Goal: Information Seeking & Learning: Learn about a topic

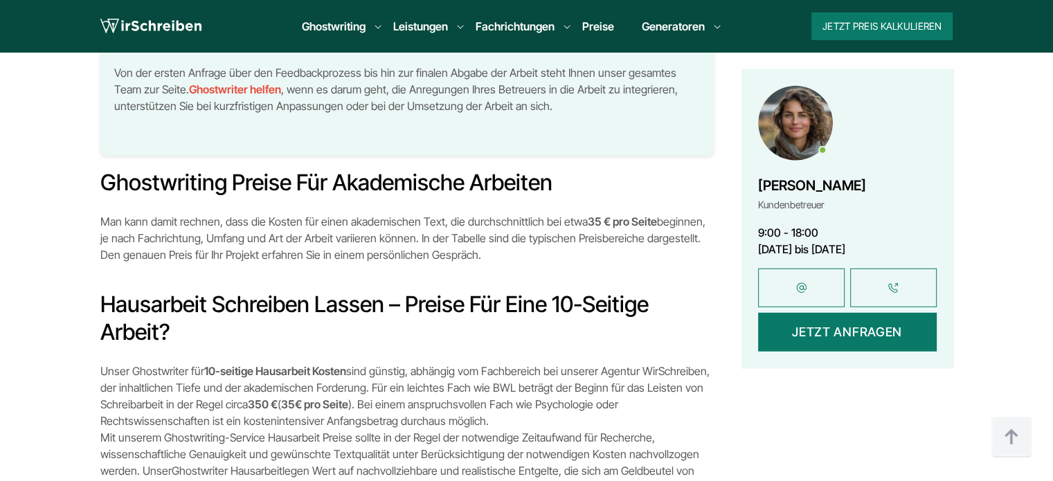
scroll to position [3763, 0]
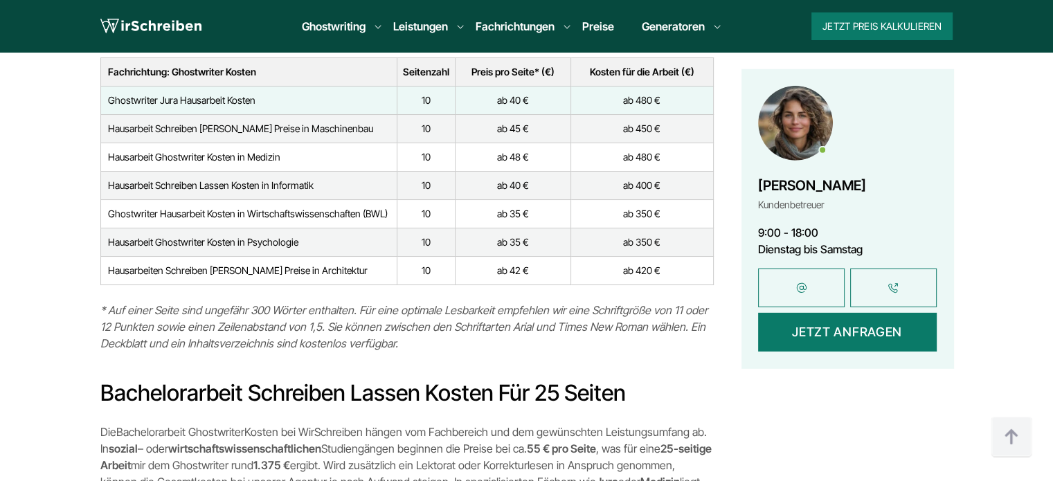
scroll to position [4222, 0]
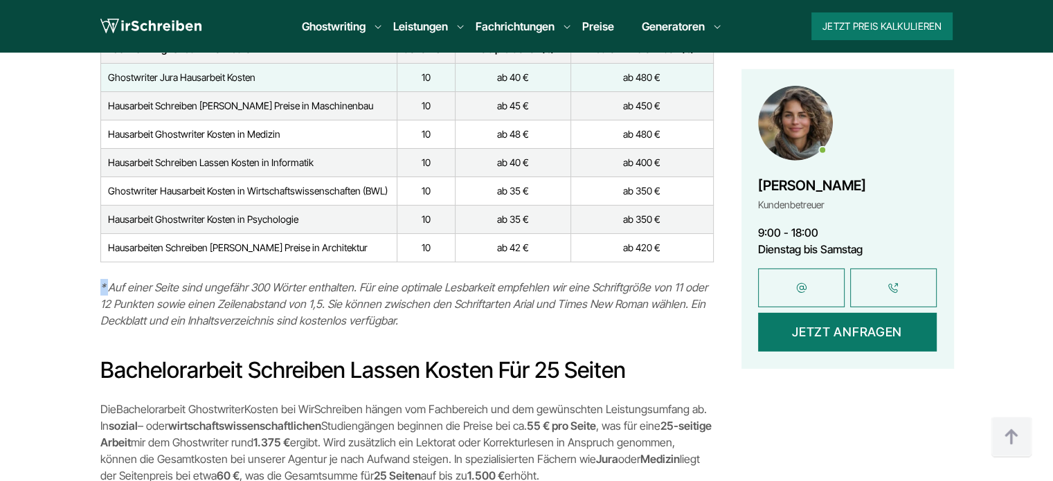
drag, startPoint x: 108, startPoint y: 266, endPoint x: 99, endPoint y: 266, distance: 9.0
copy em "*"
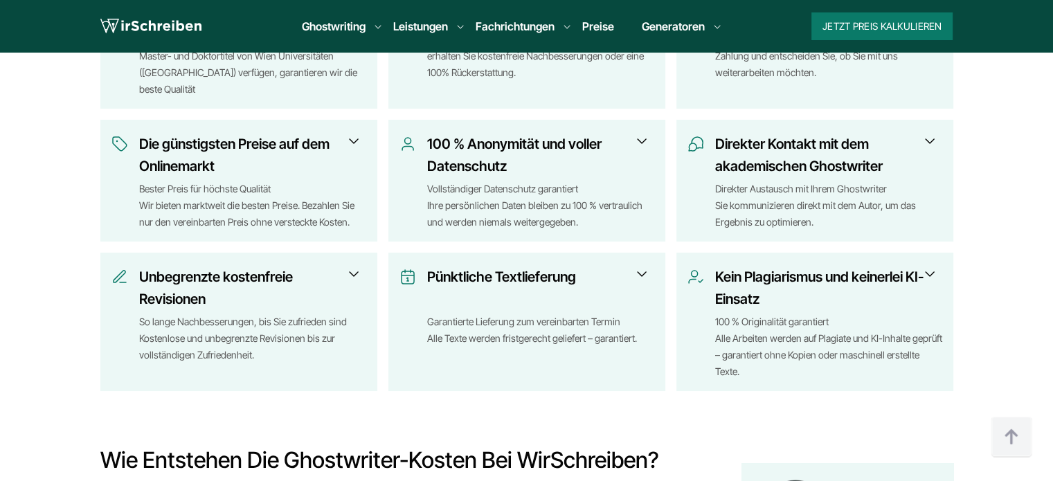
scroll to position [1730, 0]
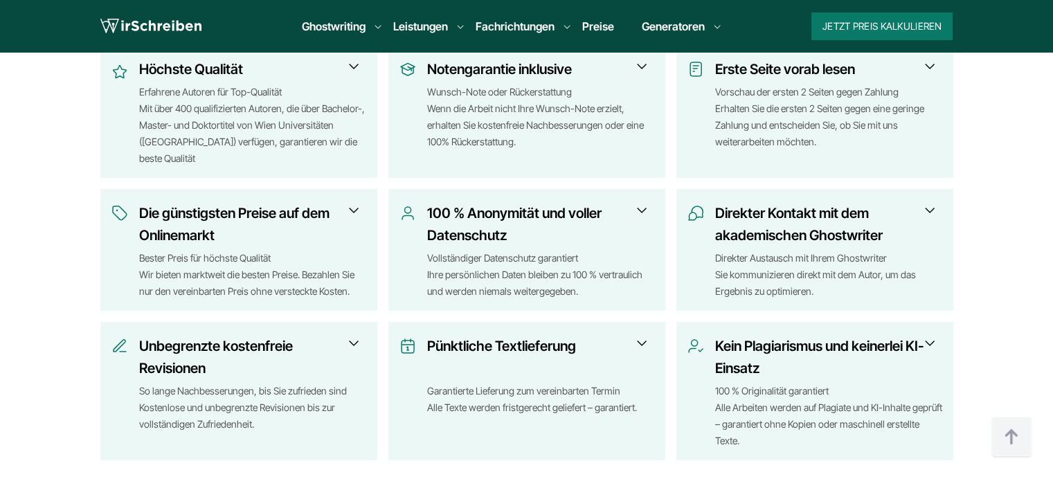
click at [930, 213] on span at bounding box center [929, 210] width 17 height 17
click at [932, 345] on span at bounding box center [929, 343] width 17 height 17
click at [929, 344] on span at bounding box center [929, 343] width 17 height 17
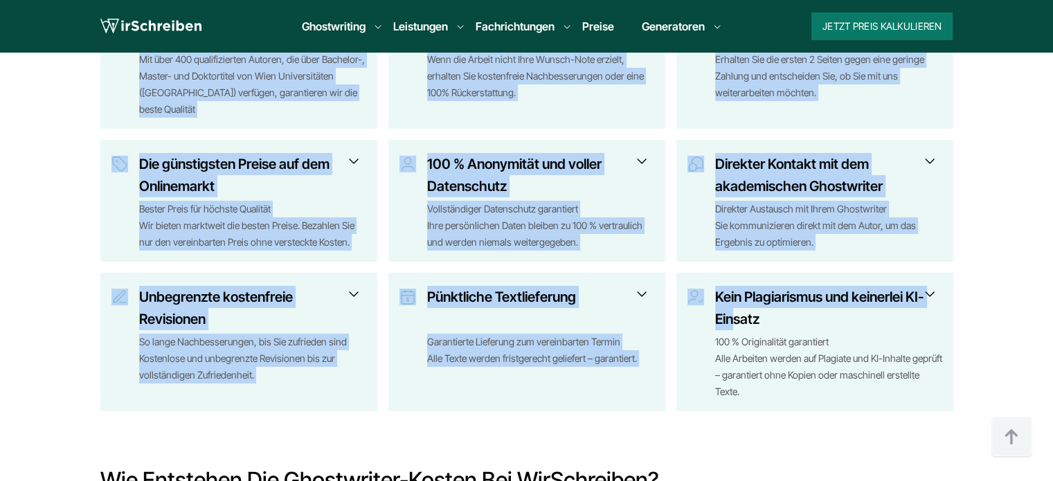
scroll to position [1800, 0]
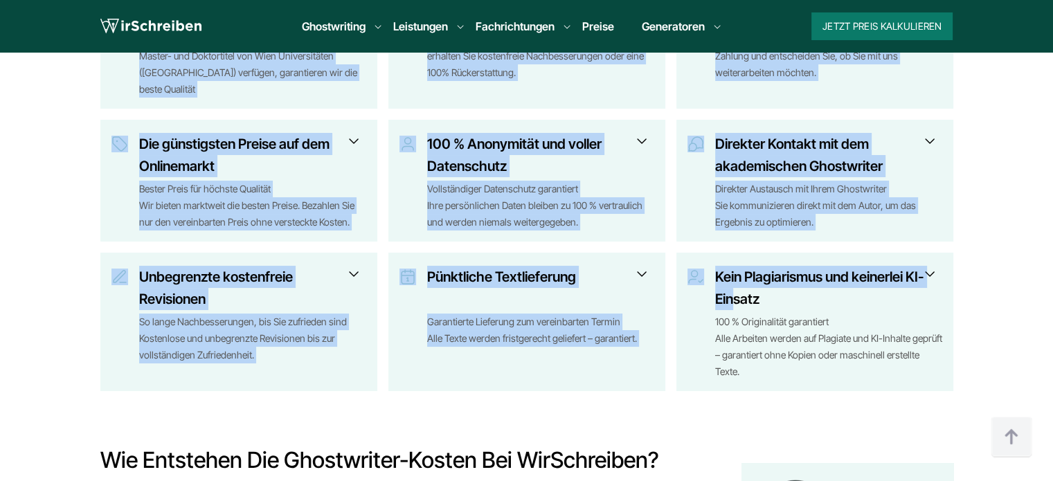
drag, startPoint x: 86, startPoint y: 136, endPoint x: 857, endPoint y: 377, distance: 807.6
click at [857, 377] on div "Ghostwriter Kosten: Ihre Vorteile bei den besten Preisen Höchste Qualität Erfah…" at bounding box center [527, 155] width 886 height 471
copy div "Höchste Qualität Erfahrene Autoren für Top-Qualität Mit über 400 qualifizierten…"
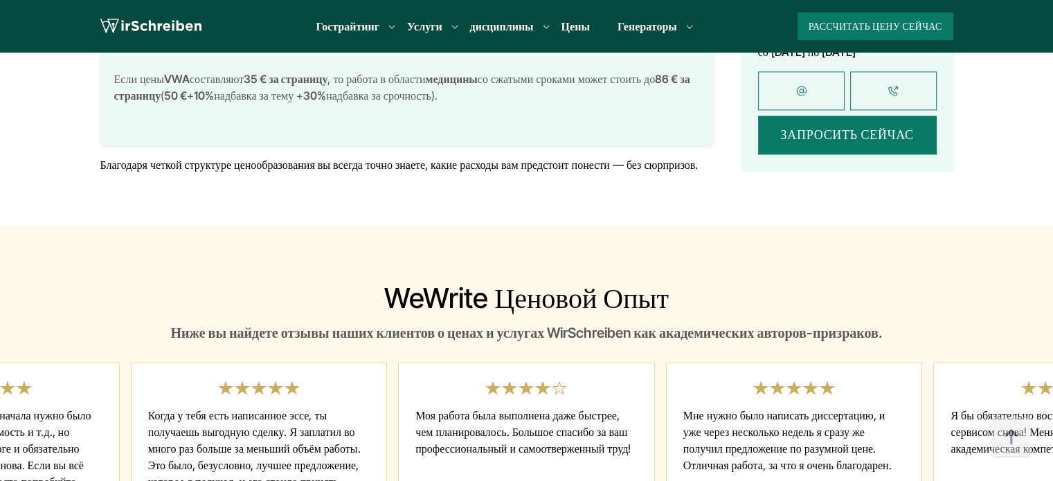
scroll to position [7337, 0]
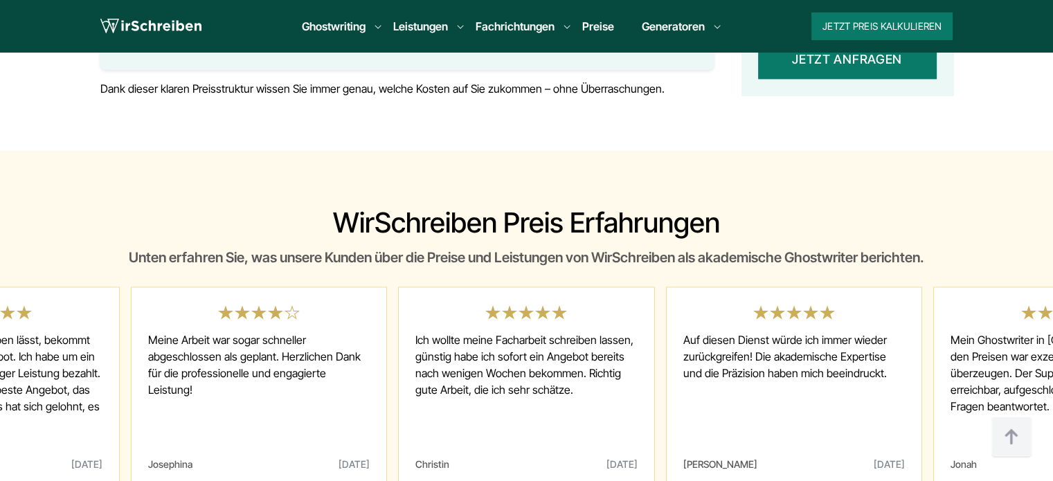
drag, startPoint x: 331, startPoint y: 174, endPoint x: 931, endPoint y: 217, distance: 601.7
click at [931, 217] on div "WirSchreiben Preis Erfahrungen Unten erfahren Sie, was unsere Kunden über die P…" at bounding box center [527, 459] width 886 height 507
copy div "WirSchreiben Preis Erfahrungen Unten erfahren Sie, was unsere Kunden über die P…"
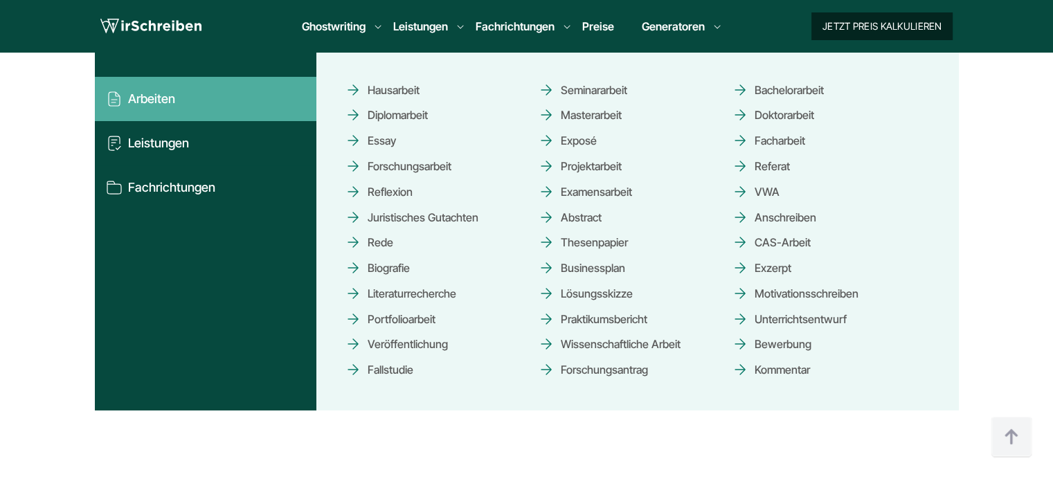
scroll to position [7960, 0]
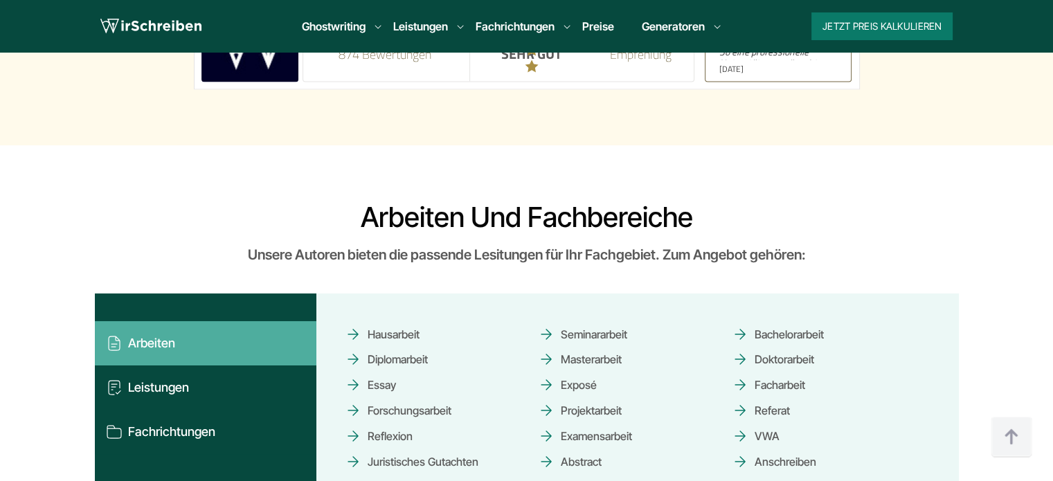
click at [986, 174] on section "Arbeiten und Fachbereiche Unsere Autoren bieten die passende Lesitungen für Ihr…" at bounding box center [526, 427] width 1053 height 564
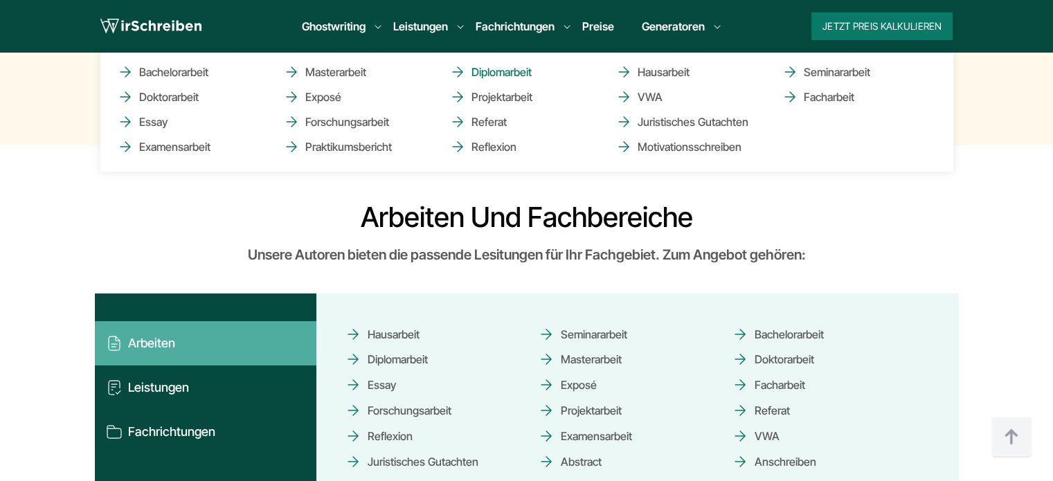
click at [482, 71] on link "Diplomarbeit" at bounding box center [518, 72] width 138 height 17
